Goal: Navigation & Orientation: Understand site structure

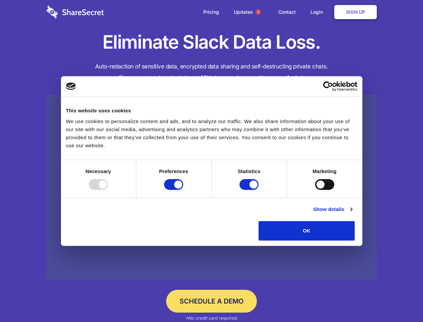
click at [108, 190] on div at bounding box center [98, 184] width 19 height 11
click at [183, 190] on input "Preferences" at bounding box center [173, 184] width 19 height 11
checkbox input "false"
click at [250, 190] on input "Statistics" at bounding box center [248, 184] width 19 height 11
checkbox input "false"
